Goal: Information Seeking & Learning: Learn about a topic

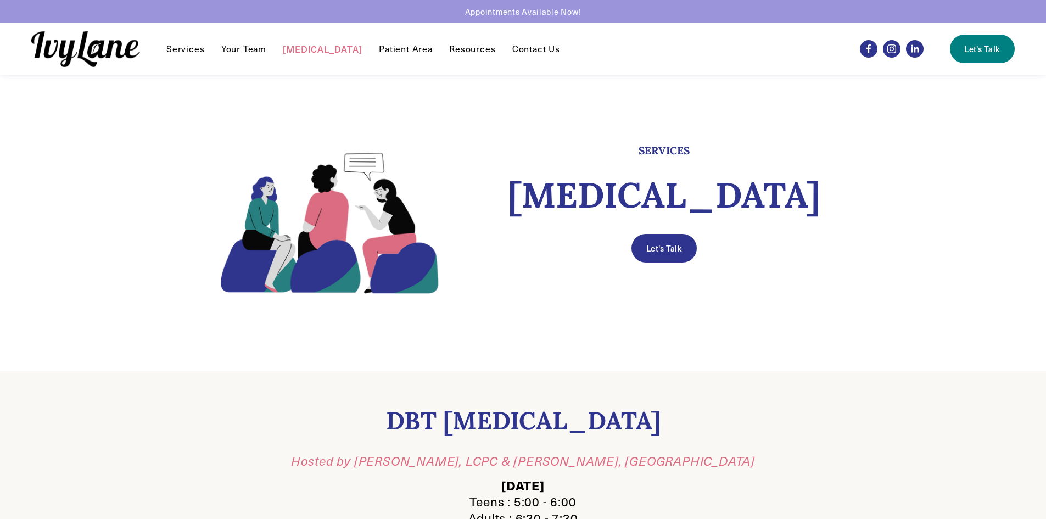
click at [555, 225] on div "Let's Talk" at bounding box center [664, 248] width 395 height 47
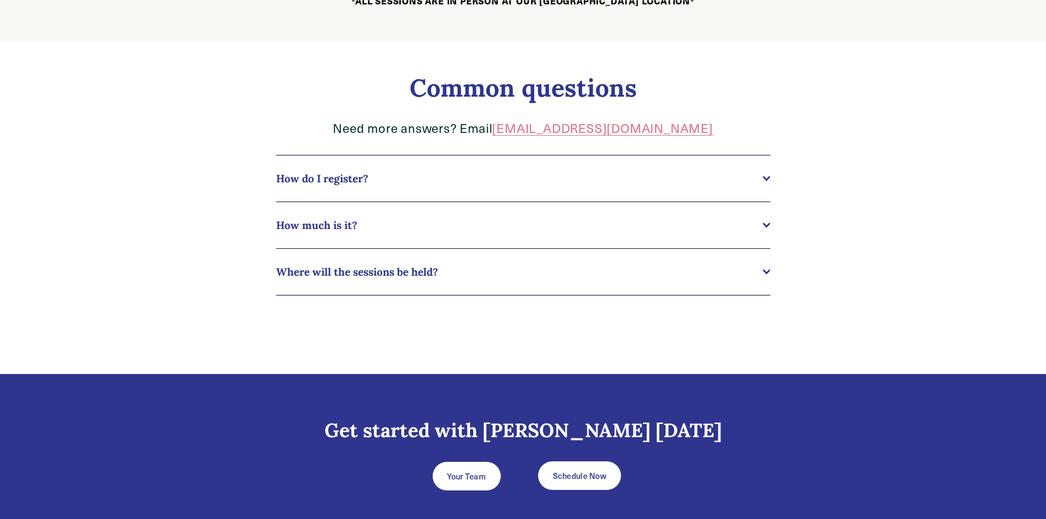
scroll to position [574, 0]
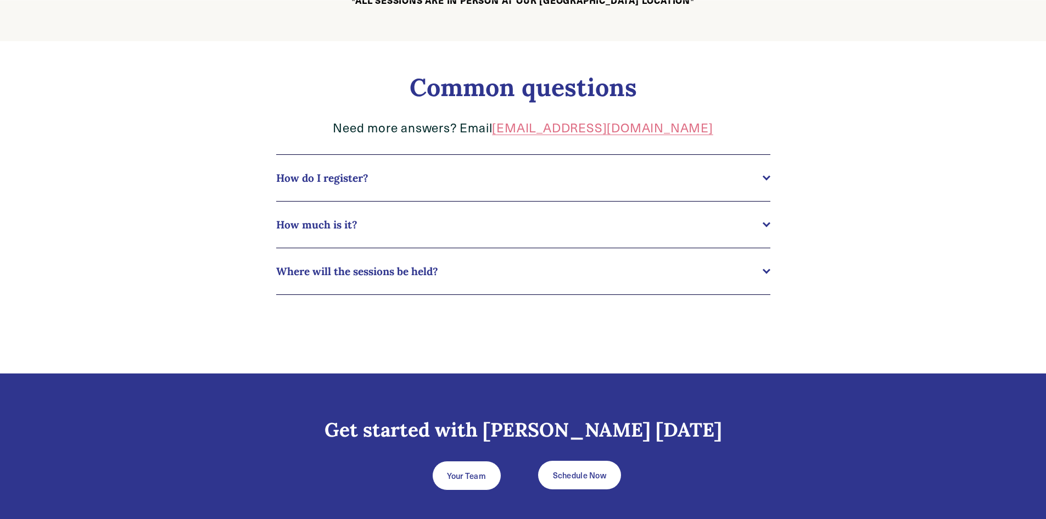
click at [479, 220] on span "How much is it?" at bounding box center [519, 224] width 487 height 13
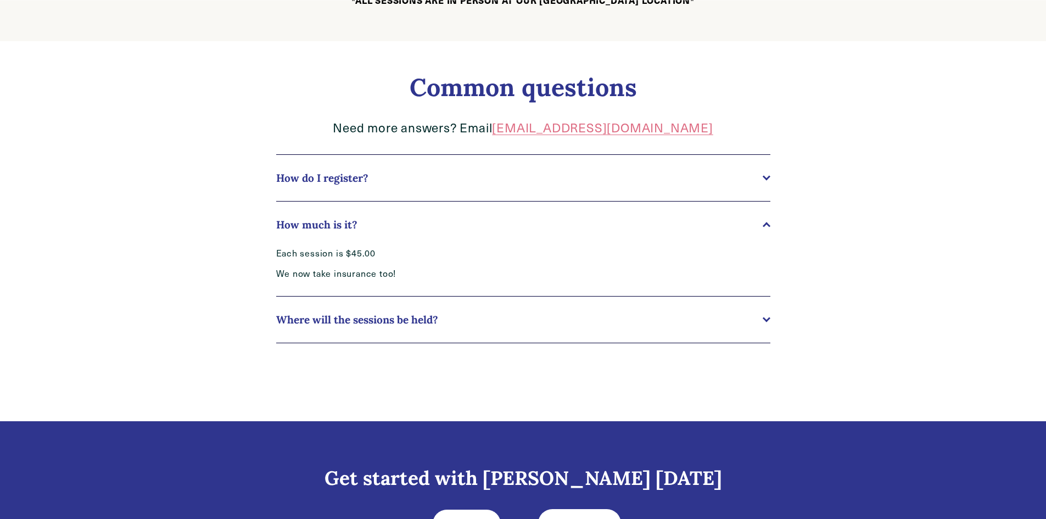
click at [367, 316] on span "Where will the sessions be held?" at bounding box center [519, 319] width 487 height 13
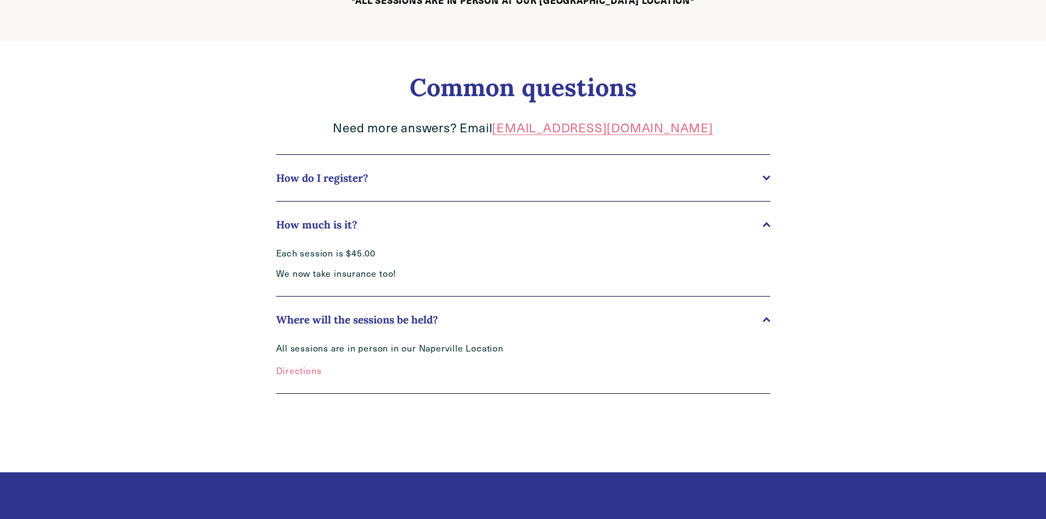
click at [367, 316] on span "Where will the sessions be held?" at bounding box center [519, 319] width 487 height 13
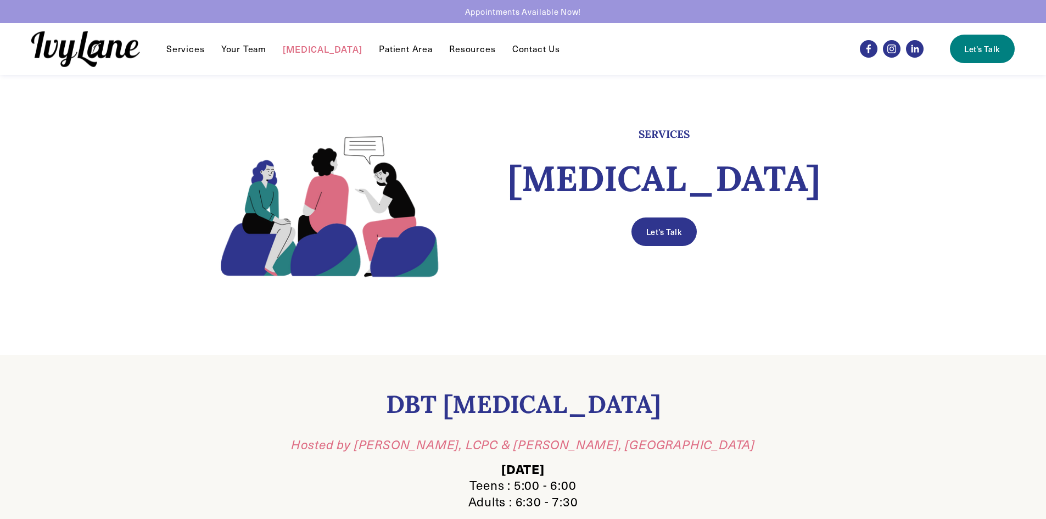
scroll to position [0, 0]
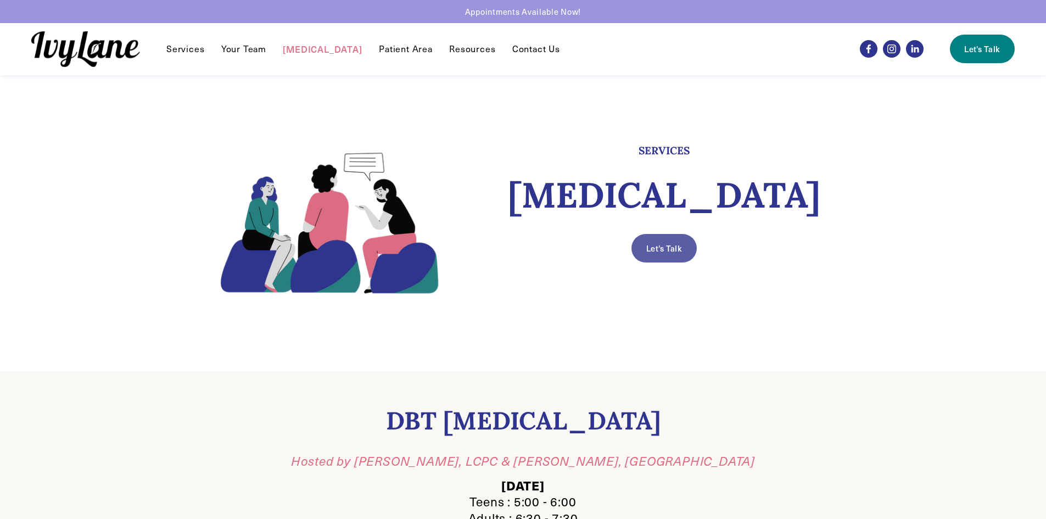
click at [684, 241] on link "Let's Talk" at bounding box center [664, 248] width 65 height 29
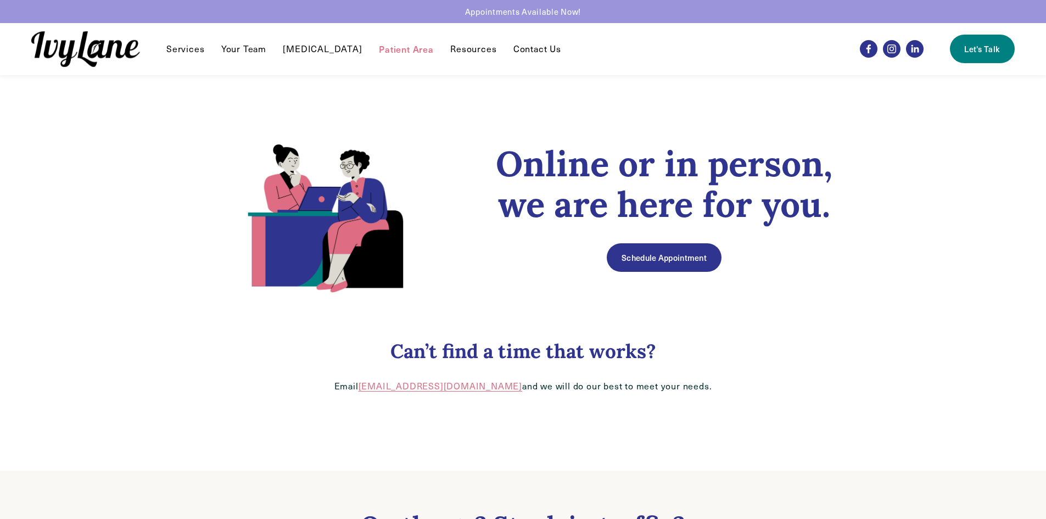
click at [317, 51] on link "[MEDICAL_DATA]" at bounding box center [322, 48] width 79 height 13
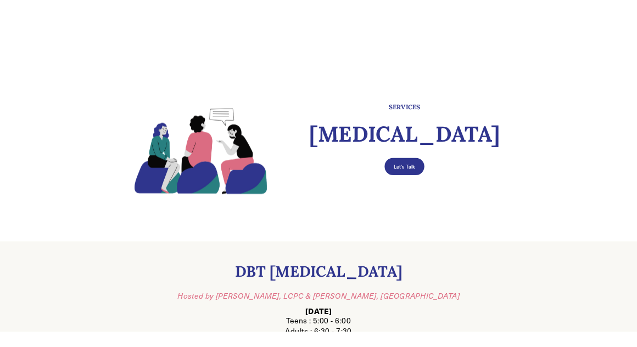
scroll to position [130, 0]
